Goal: Check status: Check status

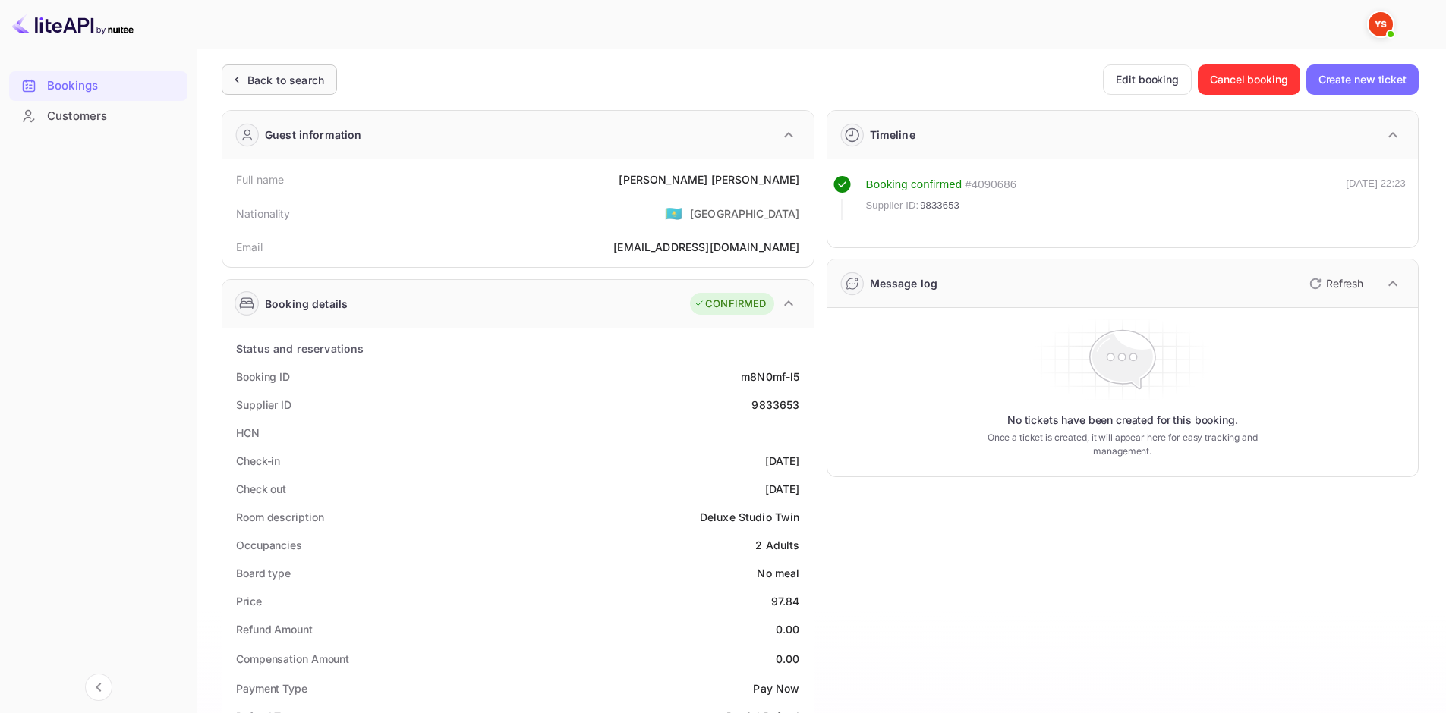
click at [330, 69] on div "Back to search" at bounding box center [279, 80] width 115 height 30
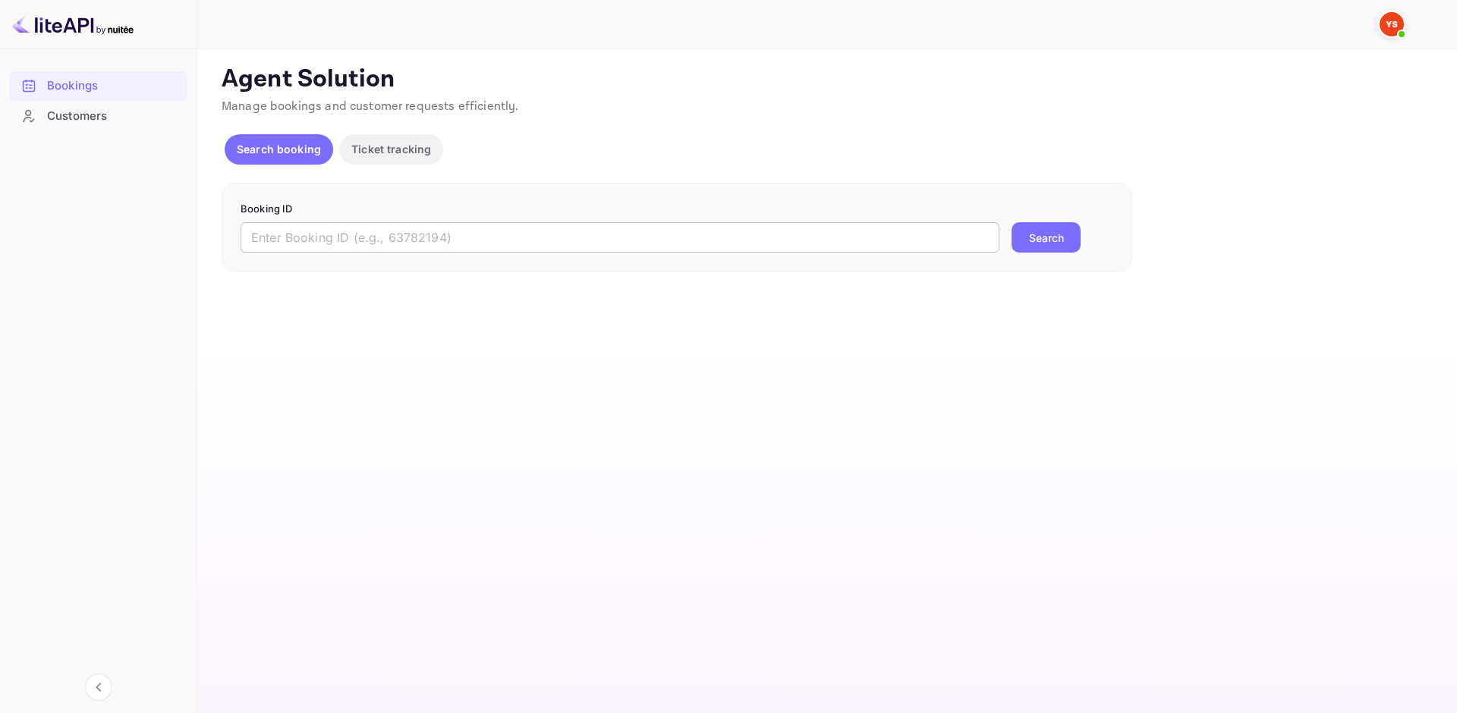
click at [359, 232] on input "text" at bounding box center [620, 237] width 759 height 30
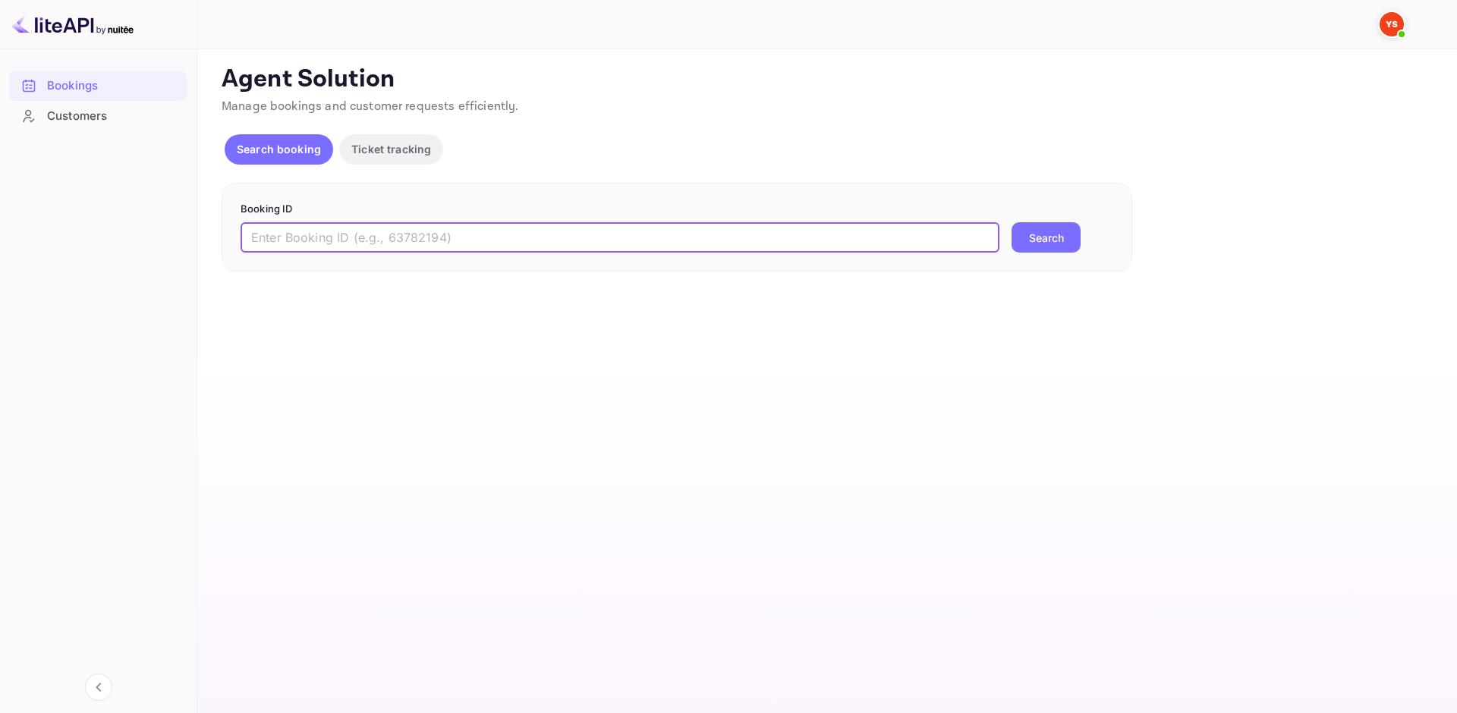
paste input "[EMAIL_ADDRESS][DOMAIN_NAME]"
click at [1044, 232] on button "Search" at bounding box center [1046, 237] width 69 height 30
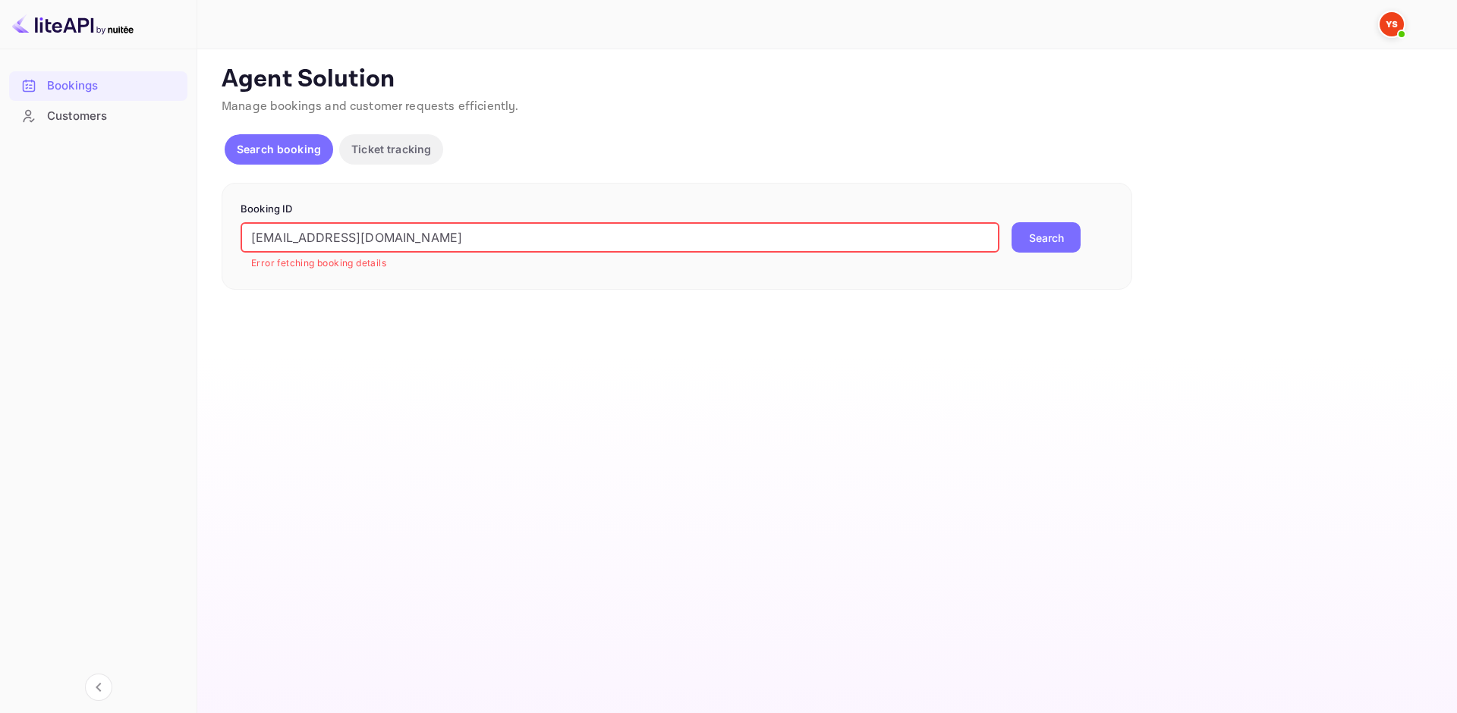
drag, startPoint x: 401, startPoint y: 240, endPoint x: 246, endPoint y: 241, distance: 154.8
click at [246, 241] on input "[EMAIL_ADDRESS][DOMAIN_NAME]" at bounding box center [620, 237] width 759 height 30
type input "="
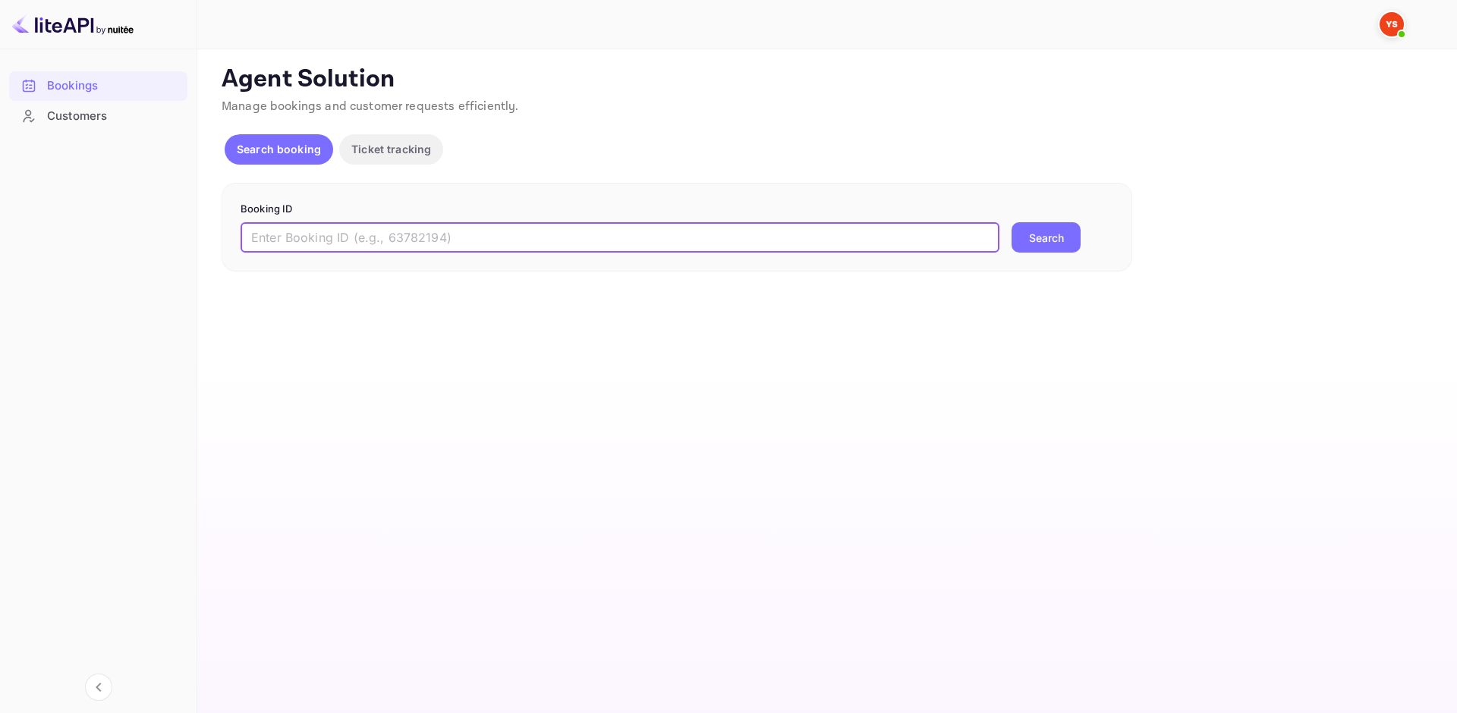
click at [441, 236] on input "text" at bounding box center [620, 237] width 759 height 30
paste input "9803455"
type input "9803455"
click at [1063, 233] on button "Search" at bounding box center [1046, 237] width 69 height 30
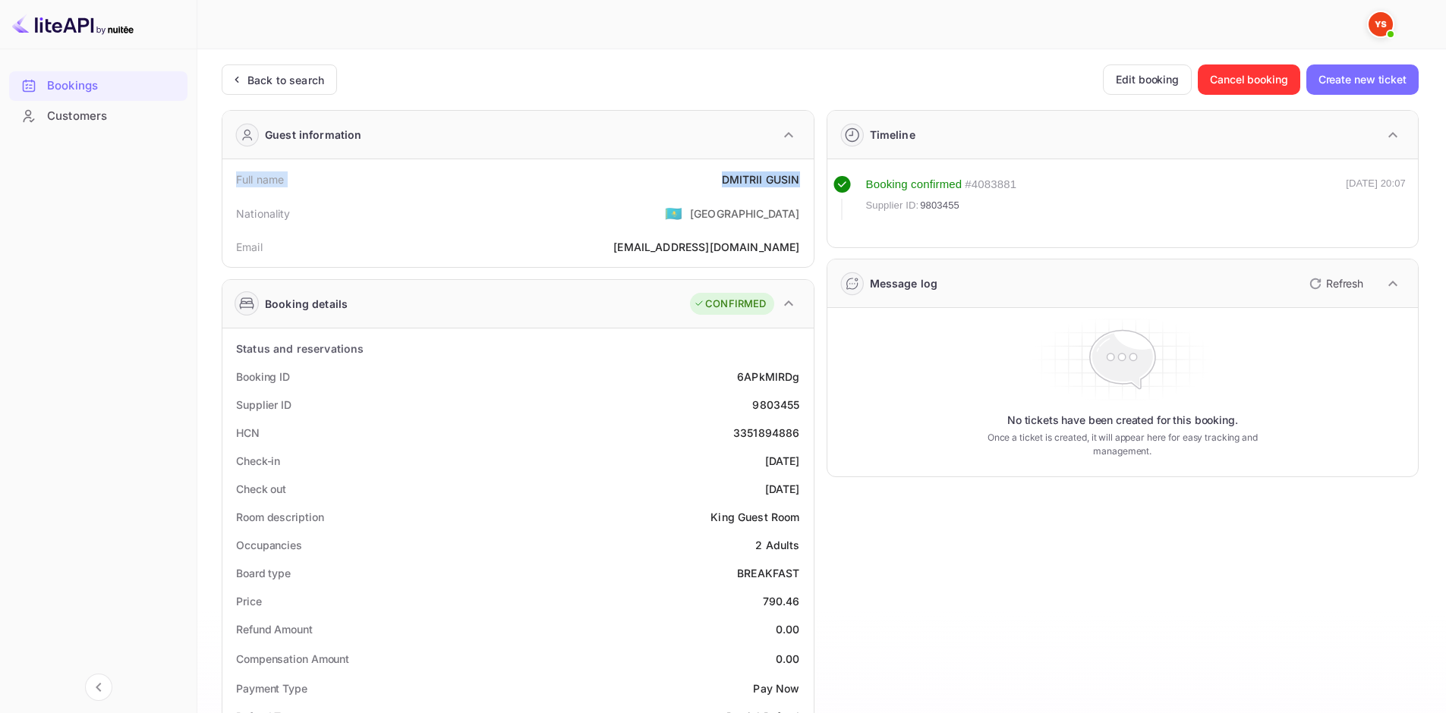
drag, startPoint x: 238, startPoint y: 181, endPoint x: 800, endPoint y: 187, distance: 561.7
click at [800, 187] on div "Full name [PERSON_NAME]" at bounding box center [517, 179] width 579 height 28
copy div "Full name [PERSON_NAME]"
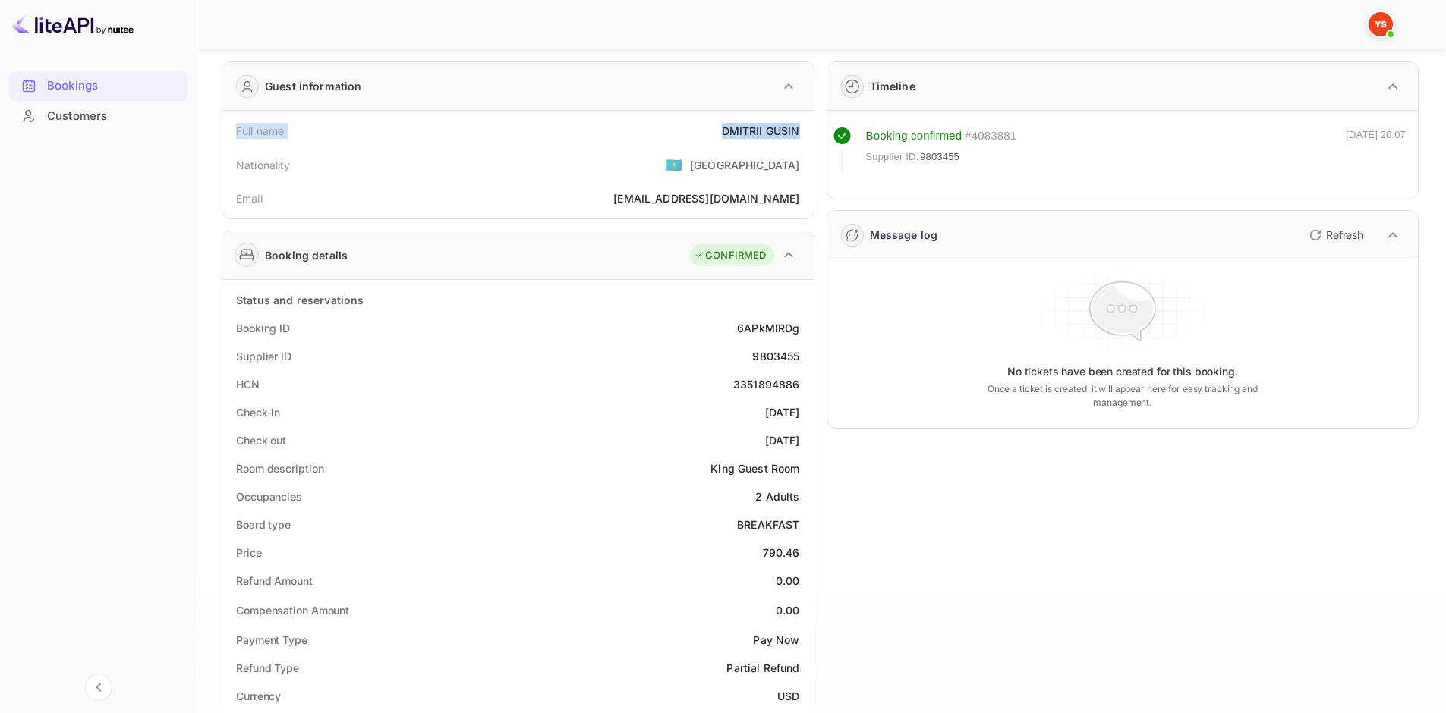
scroll to position [76, 0]
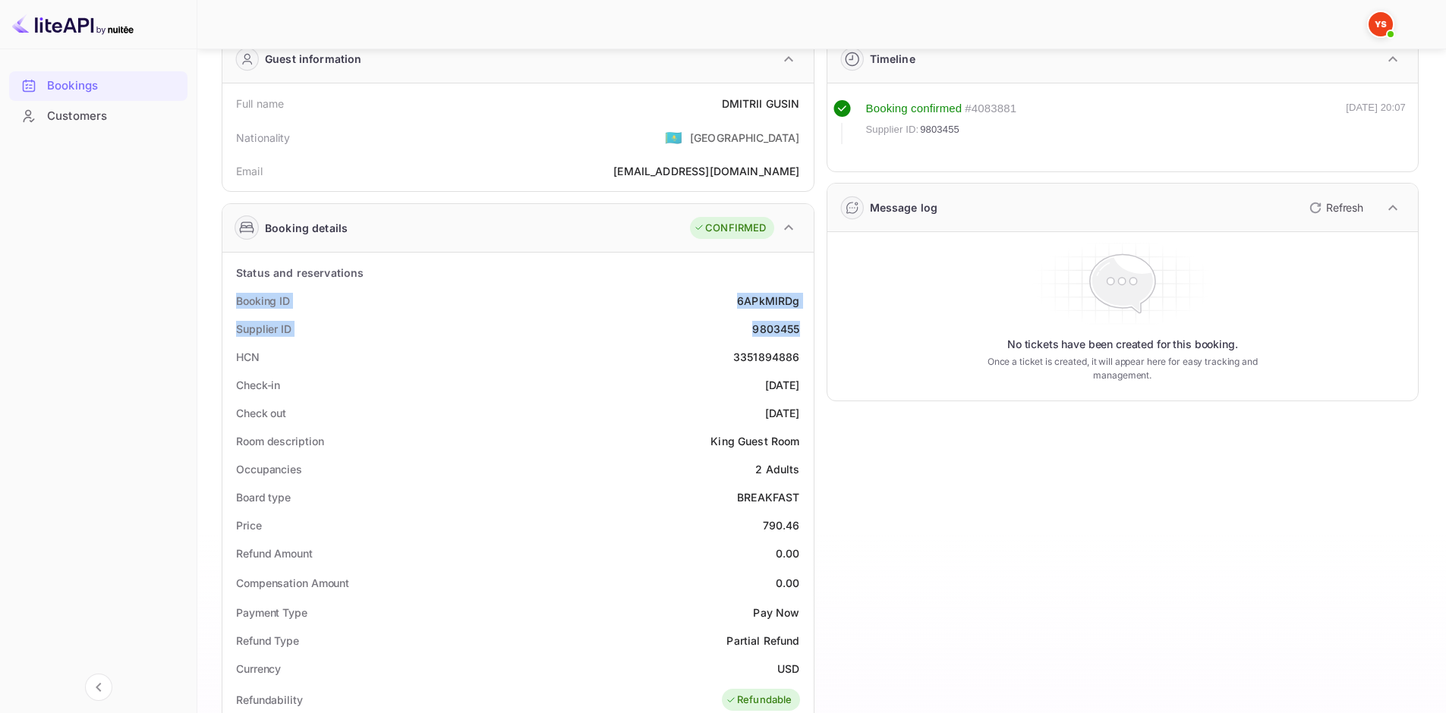
drag, startPoint x: 237, startPoint y: 296, endPoint x: 797, endPoint y: 320, distance: 560.7
click at [797, 320] on div "Status and reservations Booking ID 6APkMlRDg Supplier ID 9803455 HCN 3351894886…" at bounding box center [517, 700] width 579 height 883
copy div "Booking ID 6APkMlRDg Supplier ID 9803455"
drag, startPoint x: 238, startPoint y: 378, endPoint x: 801, endPoint y: 414, distance: 564.4
click at [801, 414] on div "Status and reservations Booking ID 6APkMlRDg Supplier ID 9803455 HCN 3351894886…" at bounding box center [517, 700] width 579 height 883
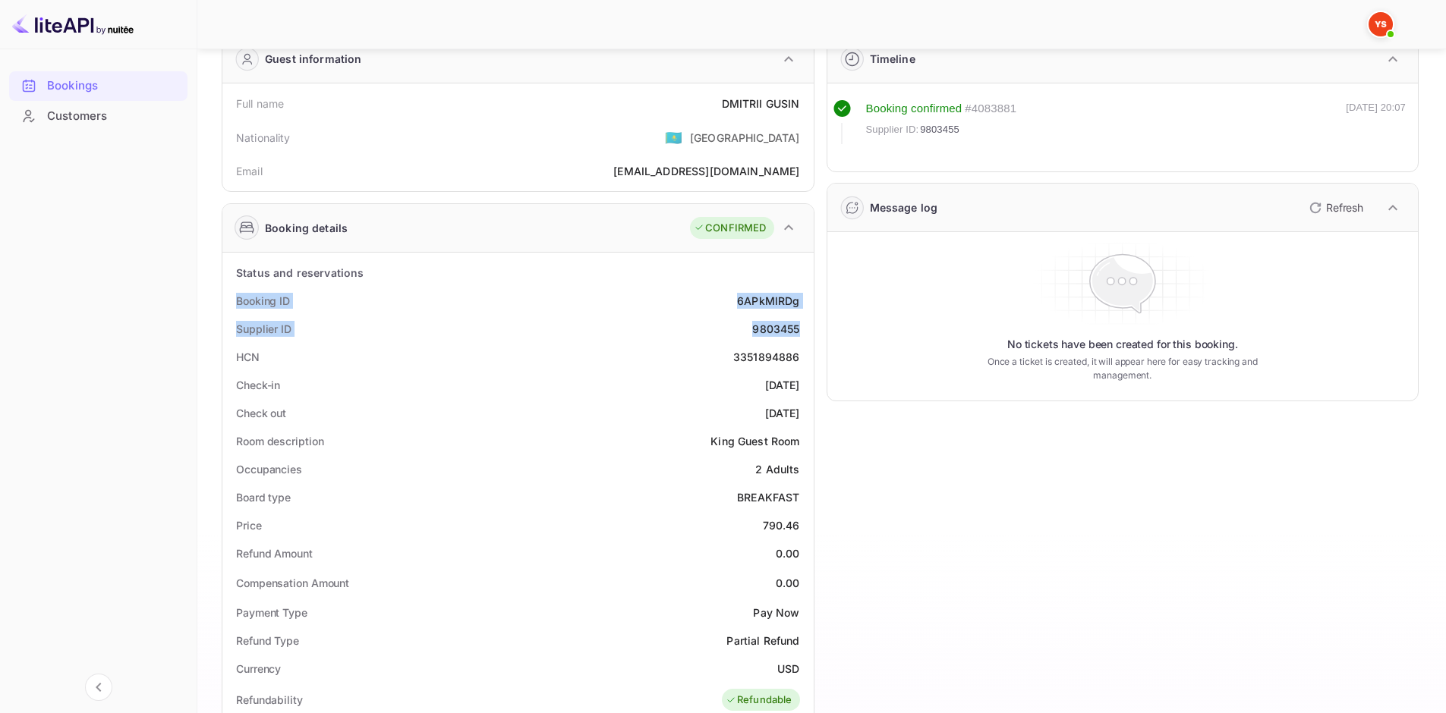
copy div "Check-in [DATE] Check out [DATE]"
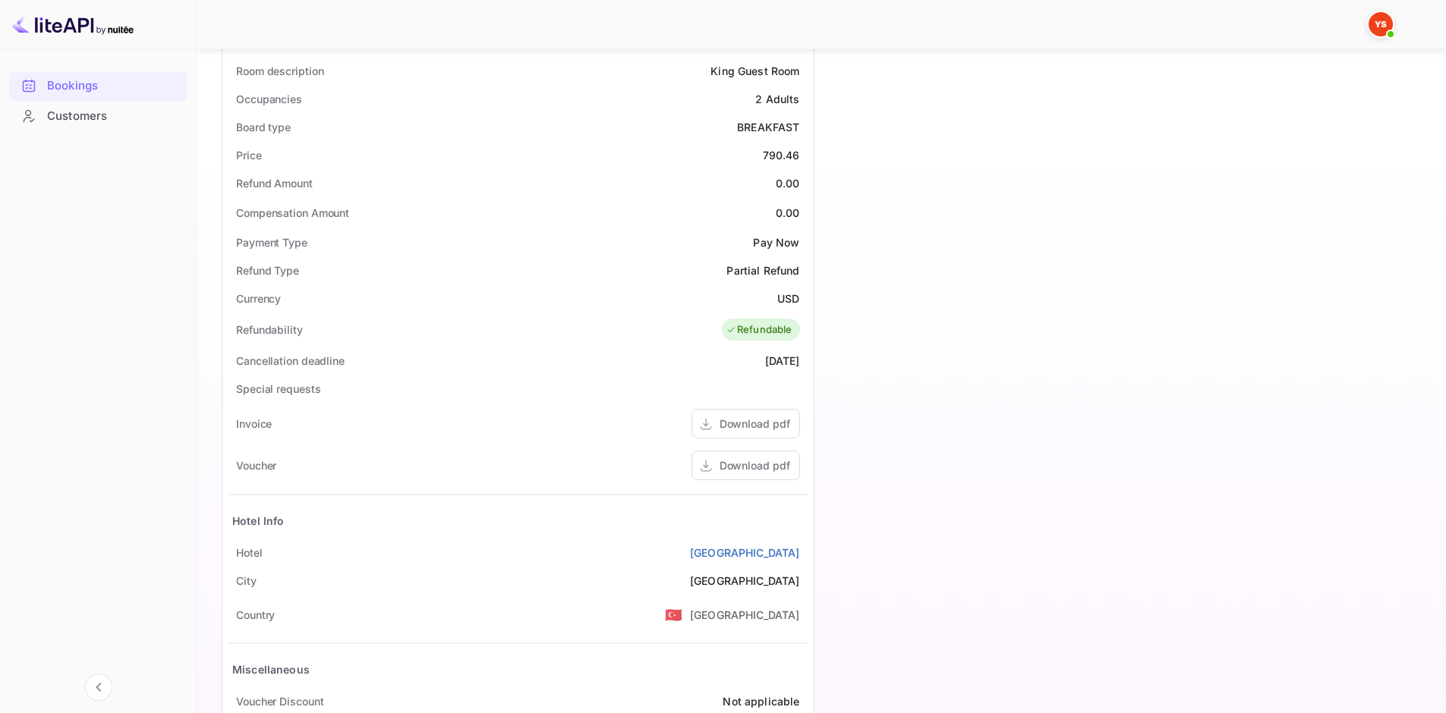
scroll to position [455, 0]
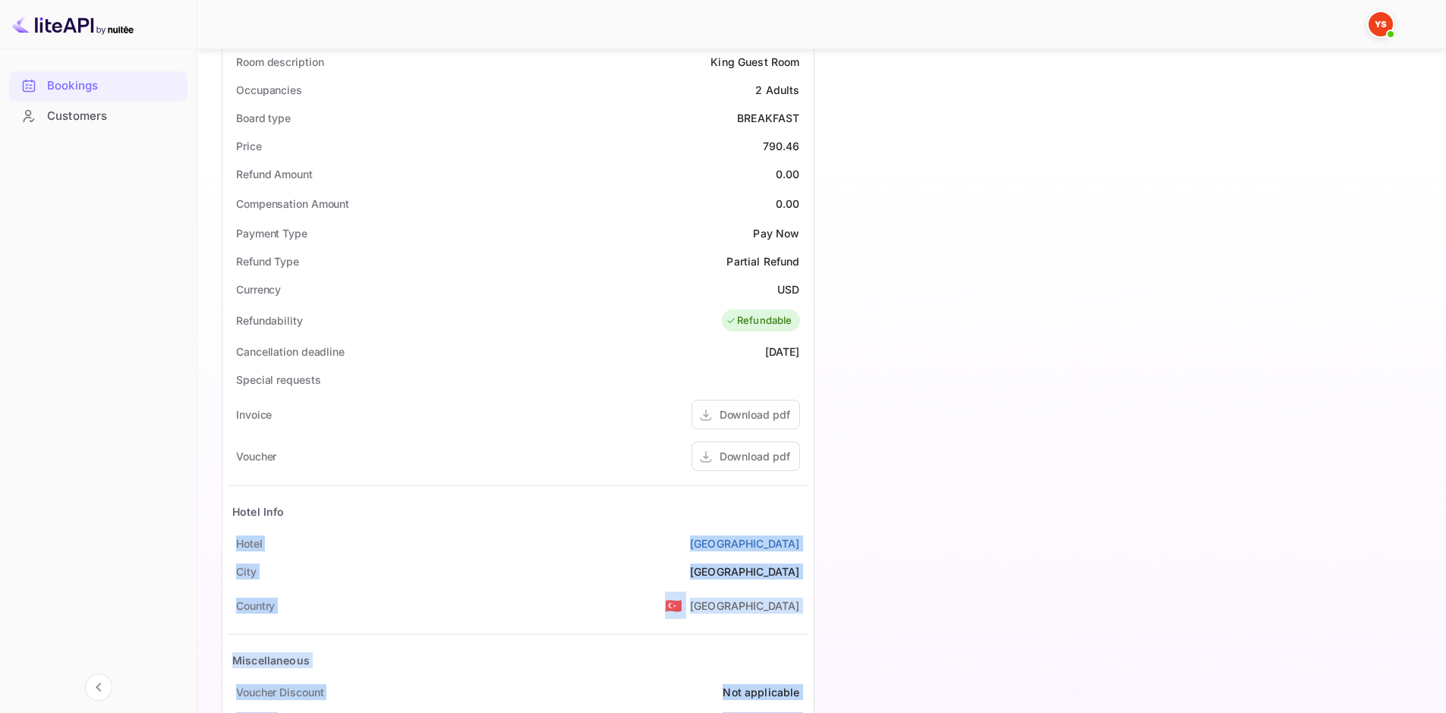
drag, startPoint x: 292, startPoint y: 541, endPoint x: 817, endPoint y: 531, distance: 524.6
click at [817, 531] on div "Guest information Full name [PERSON_NAME] Nationality 🇰🇿 [DEMOGRAPHIC_DATA] Ema…" at bounding box center [813, 212] width 1209 height 1138
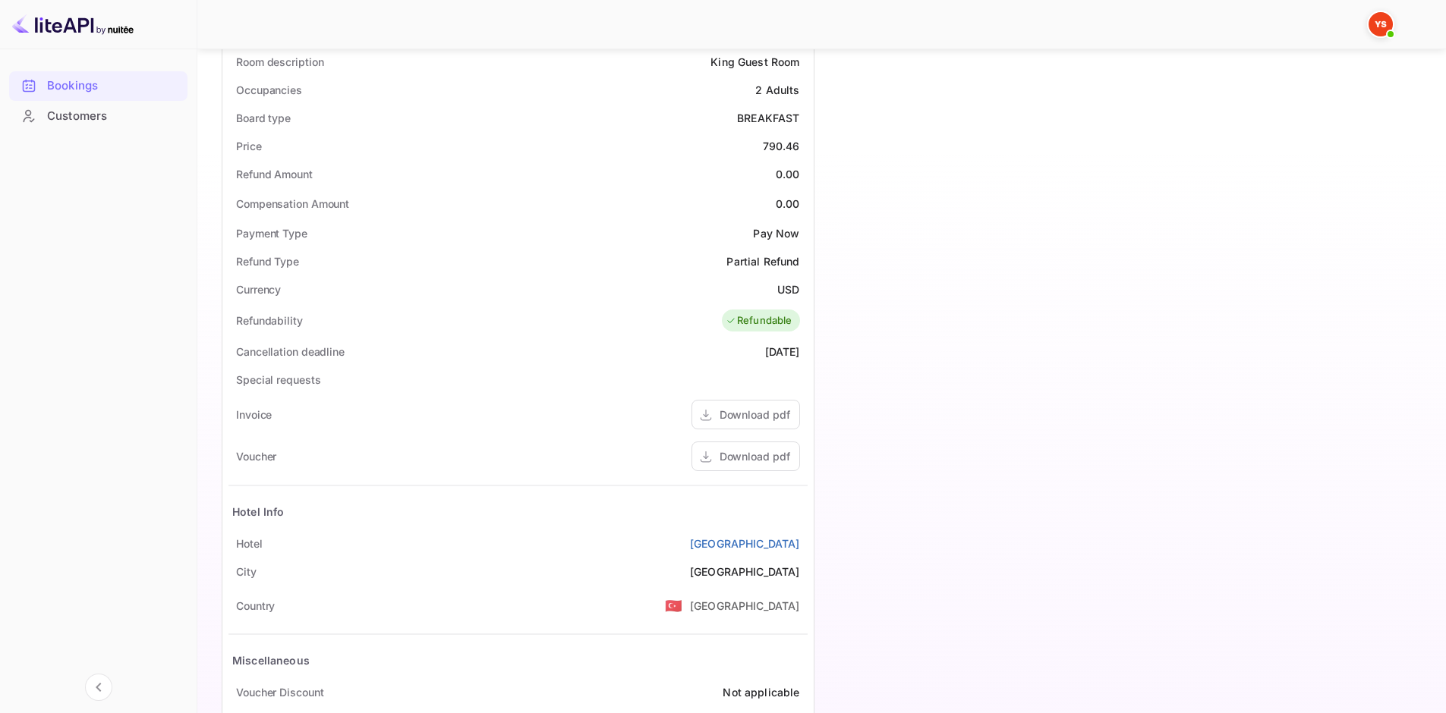
click at [811, 521] on div "Status and reservations Booking ID 6APkMlRDg Supplier ID 9803455 HCN 3351894886…" at bounding box center [517, 321] width 591 height 896
drag, startPoint x: 795, startPoint y: 540, endPoint x: 233, endPoint y: 545, distance: 561.7
click at [233, 545] on div "[GEOGRAPHIC_DATA]" at bounding box center [517, 544] width 579 height 28
copy div "[GEOGRAPHIC_DATA]"
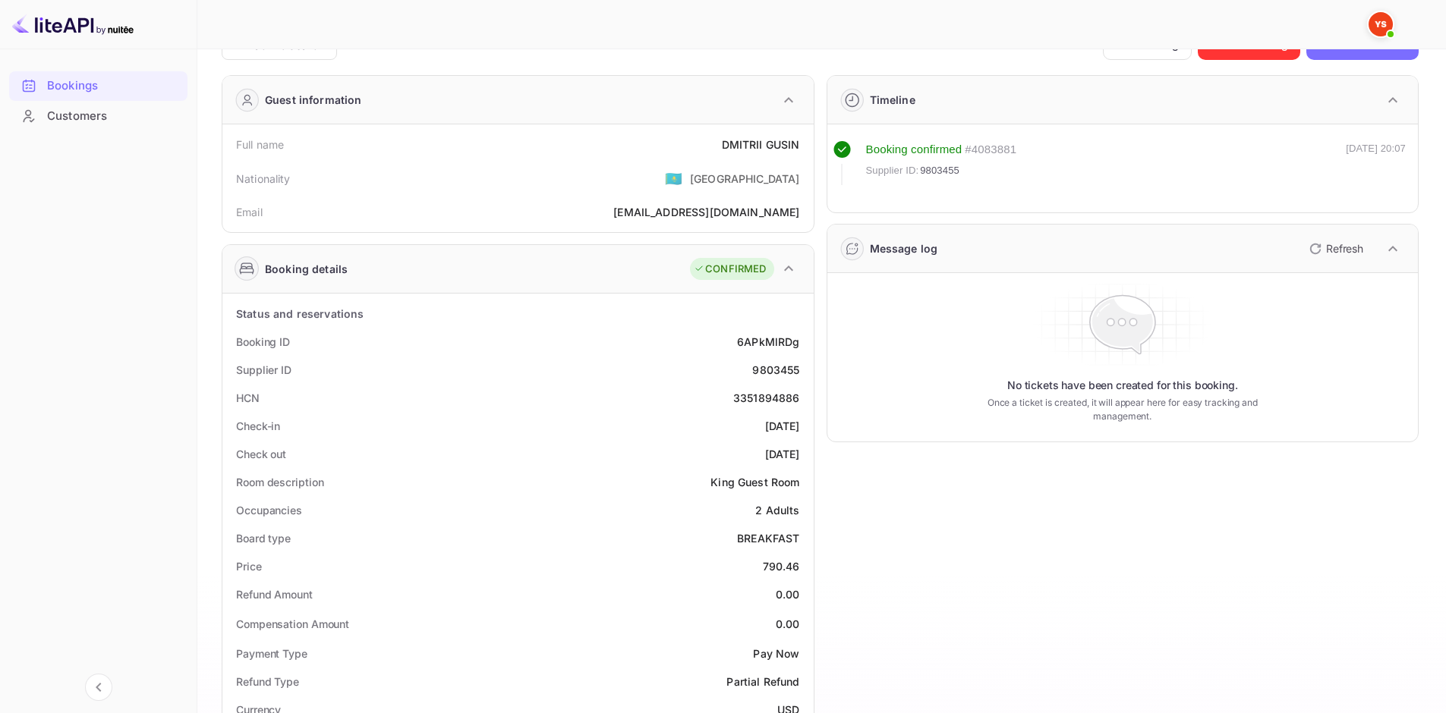
scroll to position [0, 0]
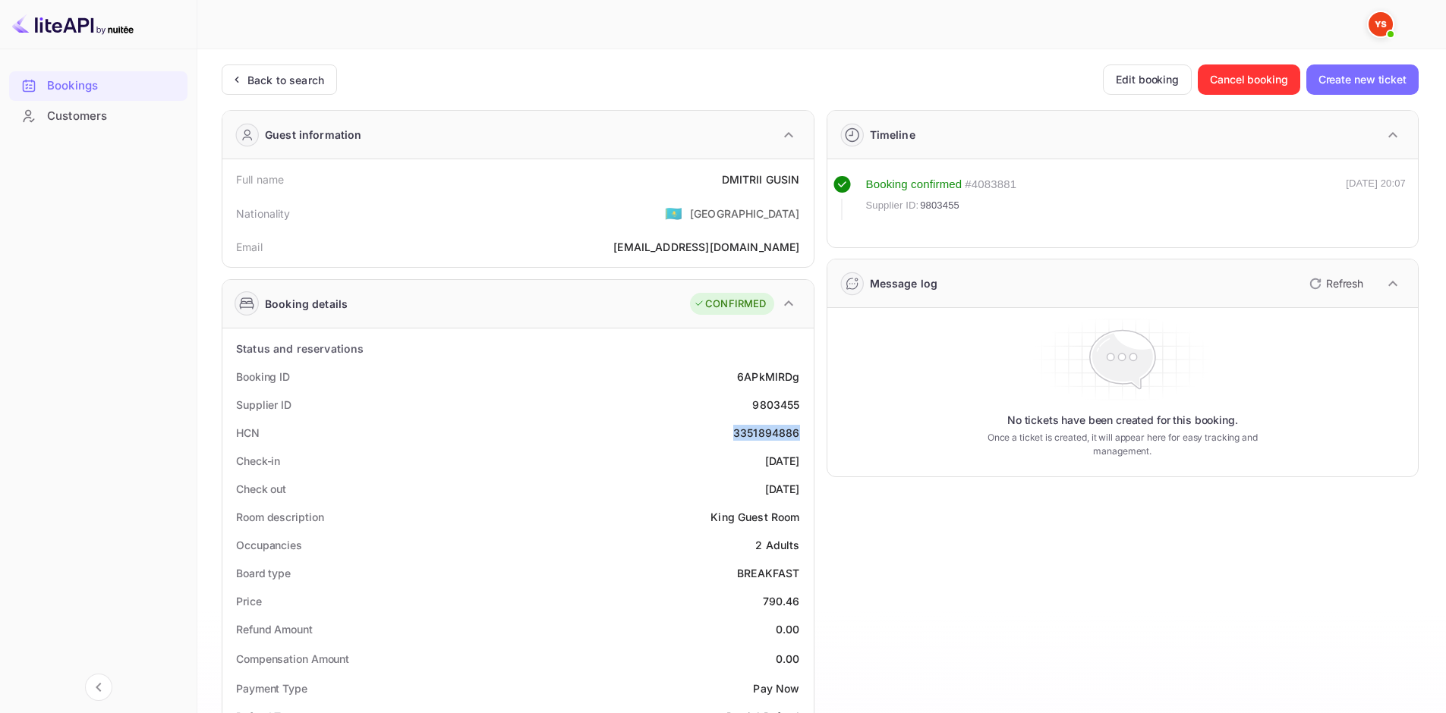
drag, startPoint x: 730, startPoint y: 434, endPoint x: 798, endPoint y: 427, distance: 68.7
click at [798, 427] on div "HCN 3351894886" at bounding box center [517, 433] width 579 height 28
copy div "3351894886"
